Goal: Task Accomplishment & Management: Use online tool/utility

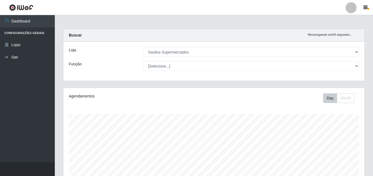
select select "423"
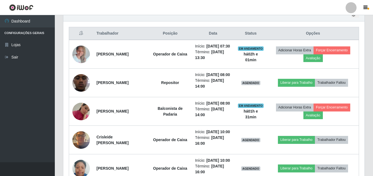
scroll to position [114, 301]
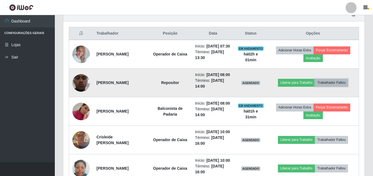
click at [331, 86] on button "Trabalhador Faltou" at bounding box center [331, 83] width 33 height 8
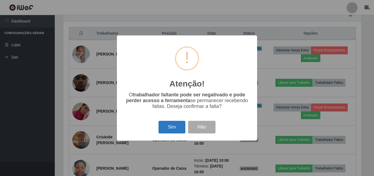
click at [172, 126] on button "Sim" at bounding box center [172, 127] width 27 height 13
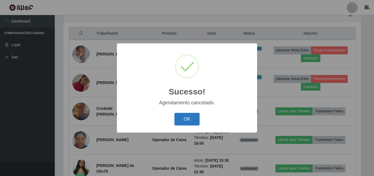
click at [184, 119] on button "OK" at bounding box center [187, 119] width 25 height 13
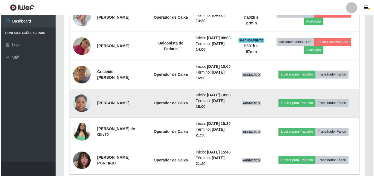
scroll to position [228, 0]
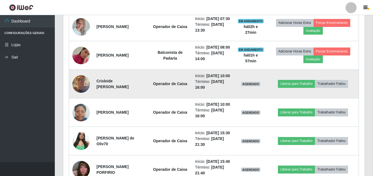
click at [85, 93] on img at bounding box center [81, 83] width 18 height 23
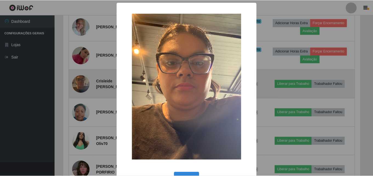
scroll to position [114, 298]
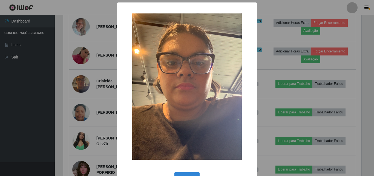
click at [84, 93] on div "× OK Cancel" at bounding box center [187, 88] width 374 height 176
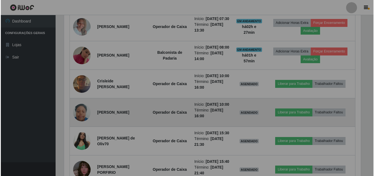
scroll to position [114, 301]
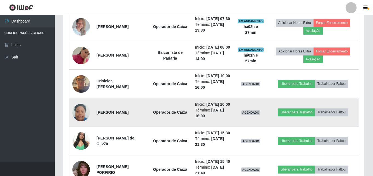
click at [79, 124] on img at bounding box center [81, 112] width 18 height 23
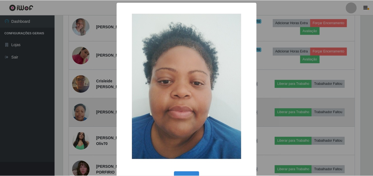
scroll to position [114, 298]
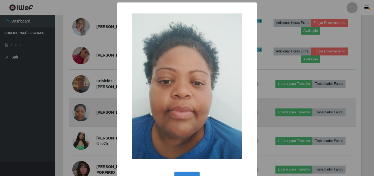
click at [79, 137] on div "× OK Cancel" at bounding box center [187, 88] width 374 height 176
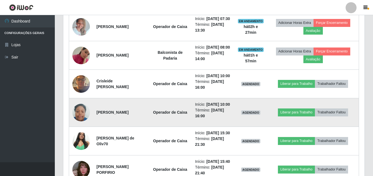
scroll to position [114, 301]
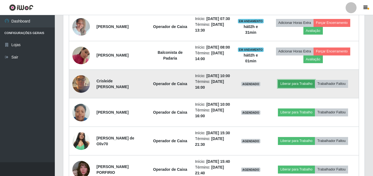
click at [301, 87] on button "Liberar para Trabalho" at bounding box center [296, 84] width 37 height 8
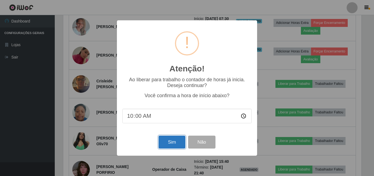
click at [169, 141] on button "Sim" at bounding box center [172, 141] width 27 height 13
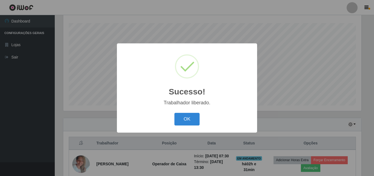
click at [184, 126] on div "OK Cancel" at bounding box center [187, 119] width 129 height 16
click at [184, 121] on button "OK" at bounding box center [187, 119] width 25 height 13
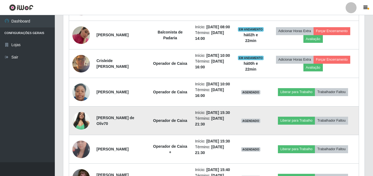
scroll to position [248, 0]
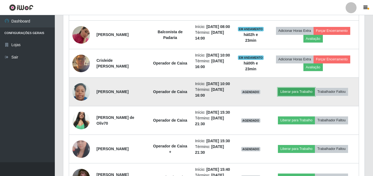
click at [301, 95] on button "Liberar para Trabalho" at bounding box center [296, 92] width 37 height 8
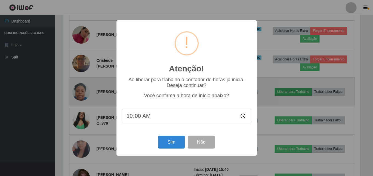
scroll to position [114, 298]
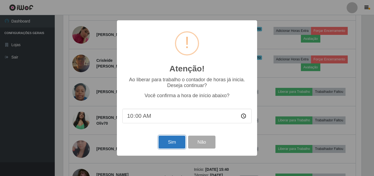
click at [166, 143] on button "Sim" at bounding box center [172, 141] width 27 height 13
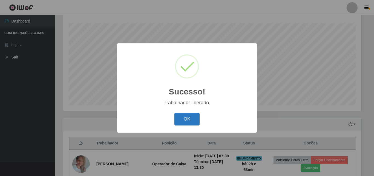
click at [187, 120] on button "OK" at bounding box center [187, 119] width 25 height 13
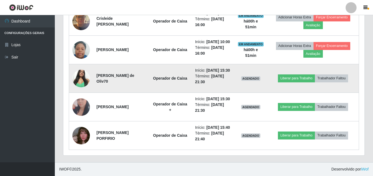
scroll to position [331, 0]
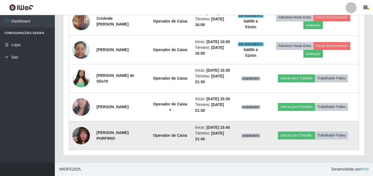
click at [86, 134] on img at bounding box center [81, 135] width 18 height 31
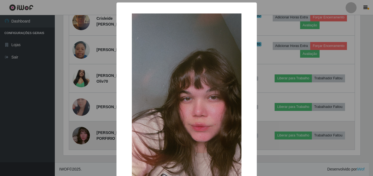
scroll to position [114, 298]
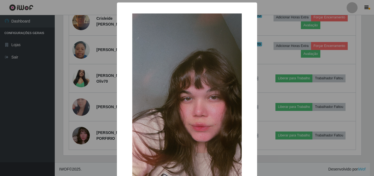
click at [86, 133] on div "× OK Cancel" at bounding box center [187, 88] width 374 height 176
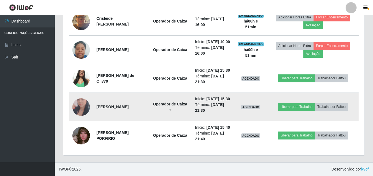
scroll to position [303, 0]
